Goal: Task Accomplishment & Management: Manage account settings

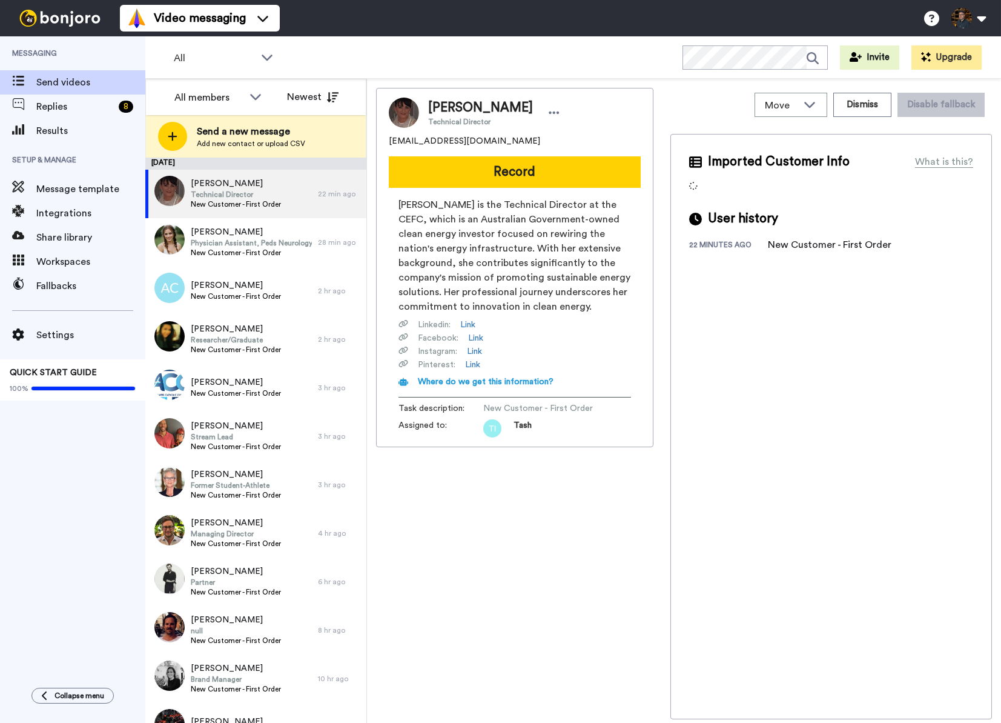
click at [992, 17] on ul "Help docs Settings My Profile Change Password Billing Affiliates Help Docs Sett…" at bounding box center [959, 18] width 83 height 27
click at [989, 17] on button at bounding box center [969, 18] width 46 height 27
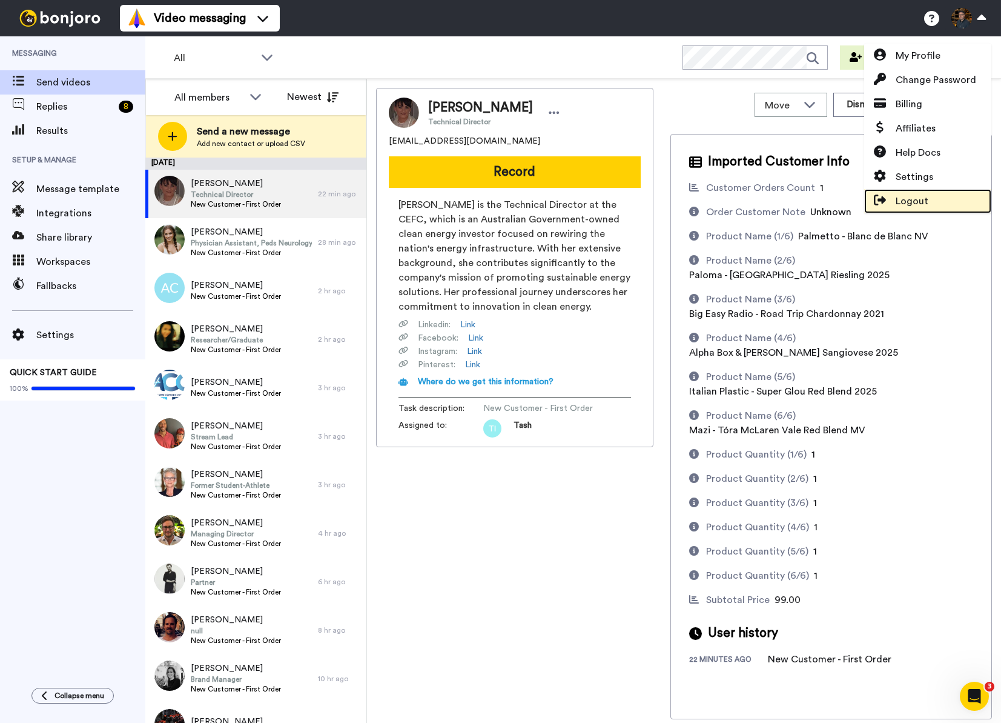
click at [897, 205] on span "Logout" at bounding box center [912, 201] width 33 height 15
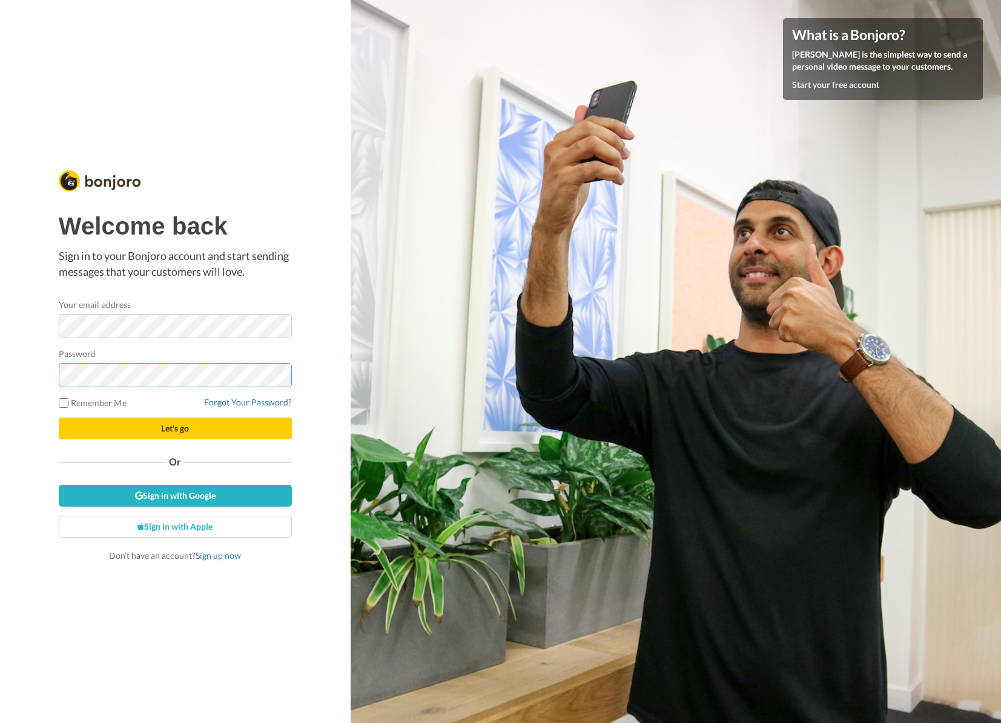
click at [59, 417] on button "Let's go" at bounding box center [175, 428] width 233 height 22
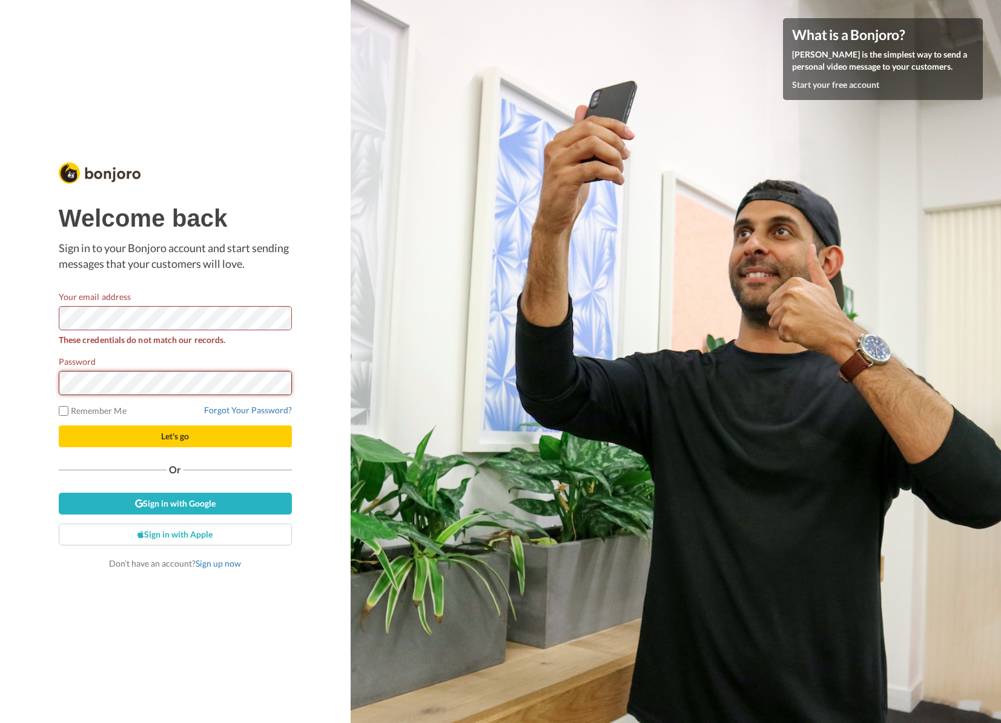
click at [59, 425] on button "Let's go" at bounding box center [175, 436] width 233 height 22
